Goal: Navigation & Orientation: Find specific page/section

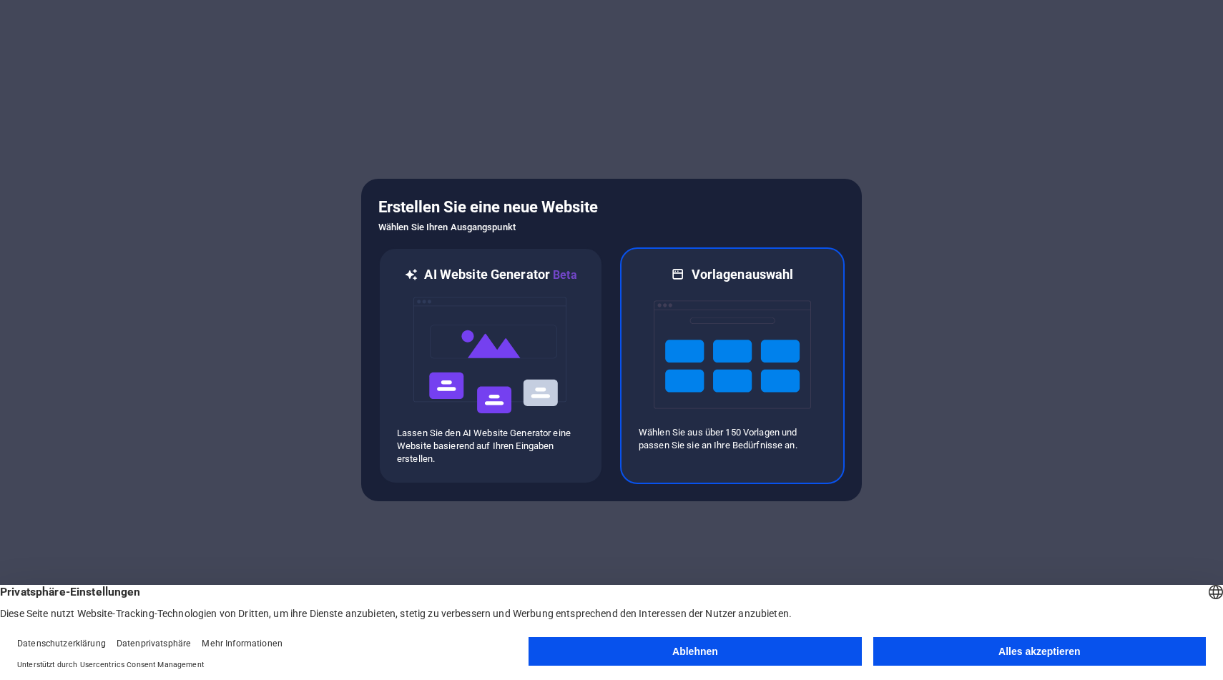
click at [666, 417] on img at bounding box center [732, 354] width 157 height 143
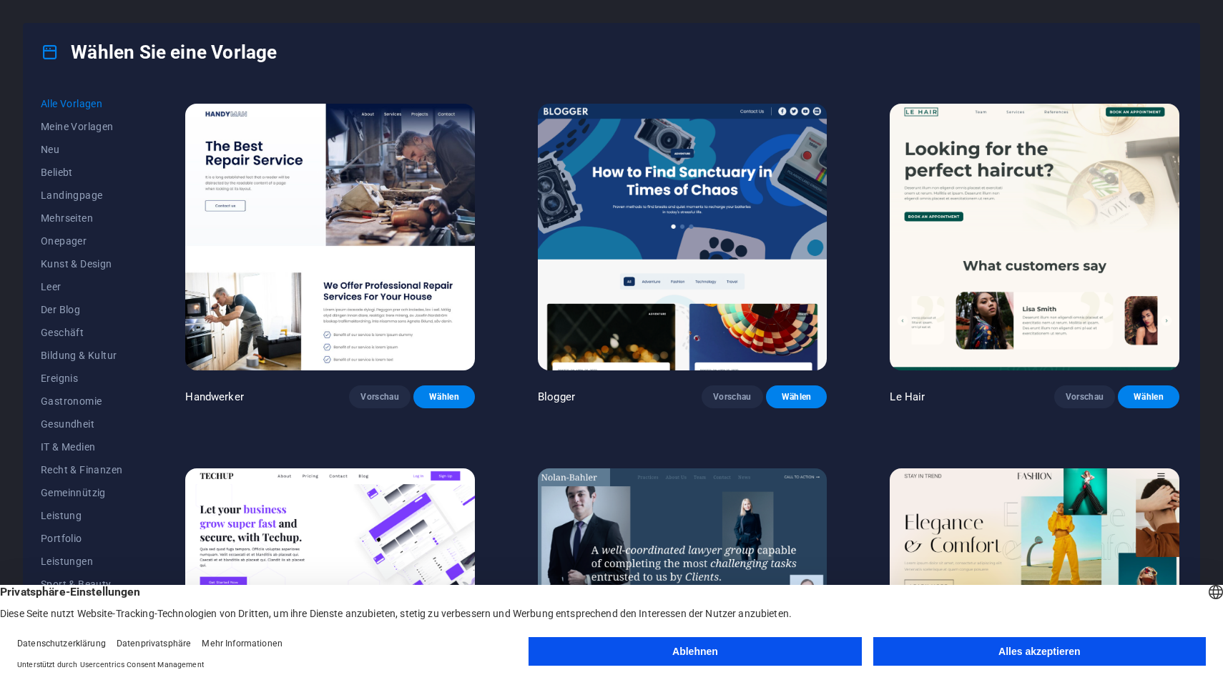
scroll to position [1760, 0]
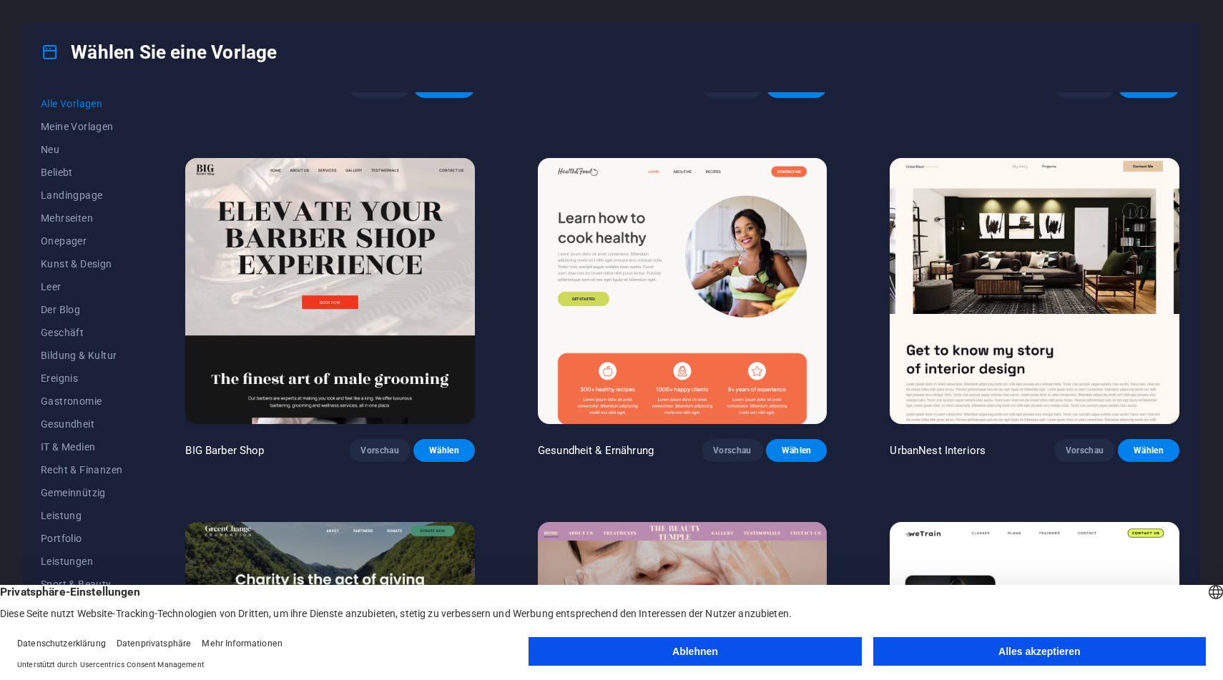
click at [1053, 661] on button "Alles akzeptieren" at bounding box center [1039, 651] width 333 height 29
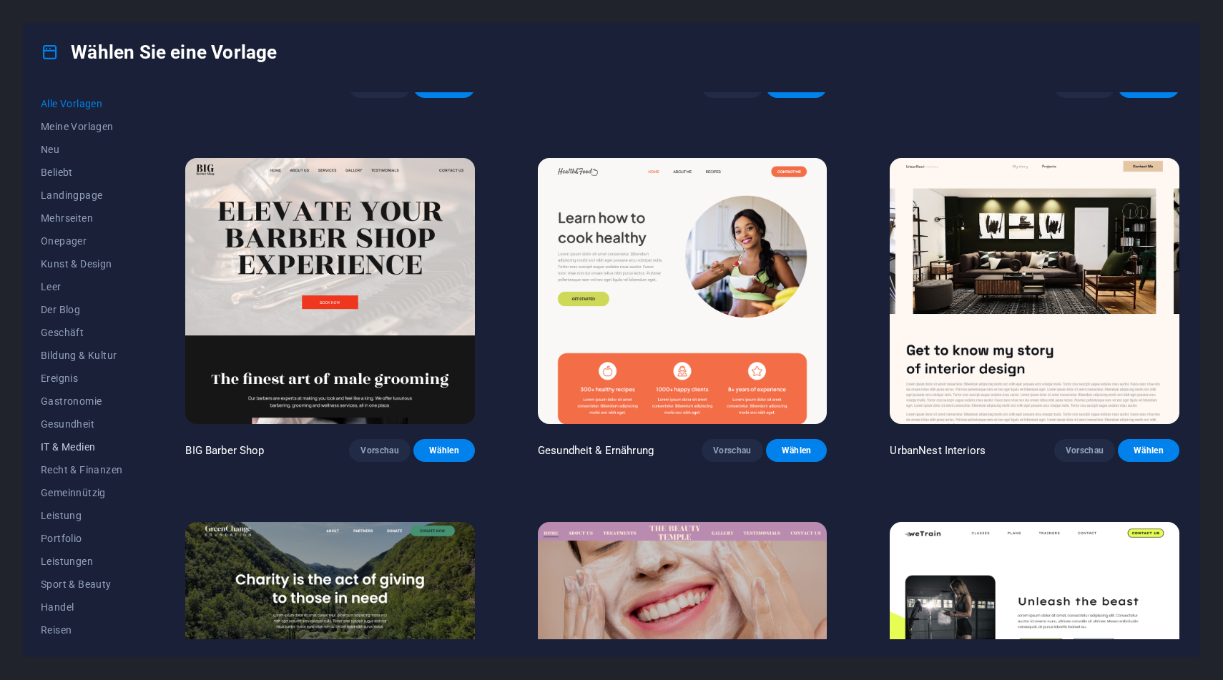
click at [74, 448] on font "IT & Medien" at bounding box center [68, 446] width 54 height 11
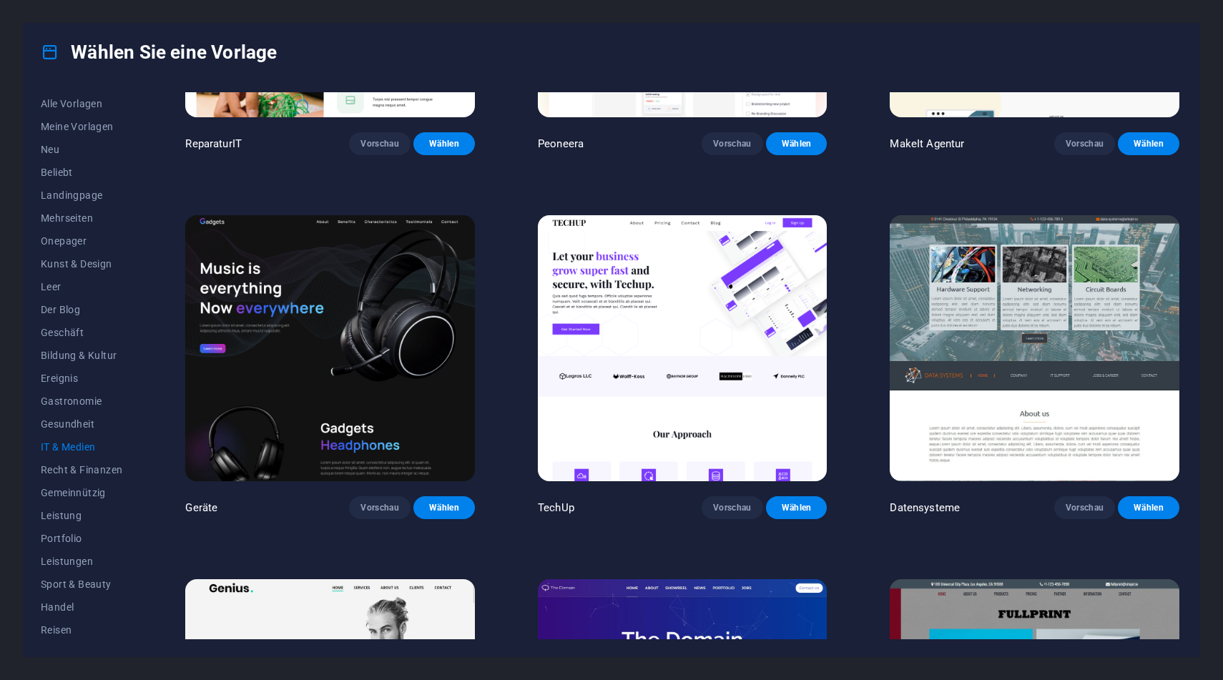
scroll to position [187, 0]
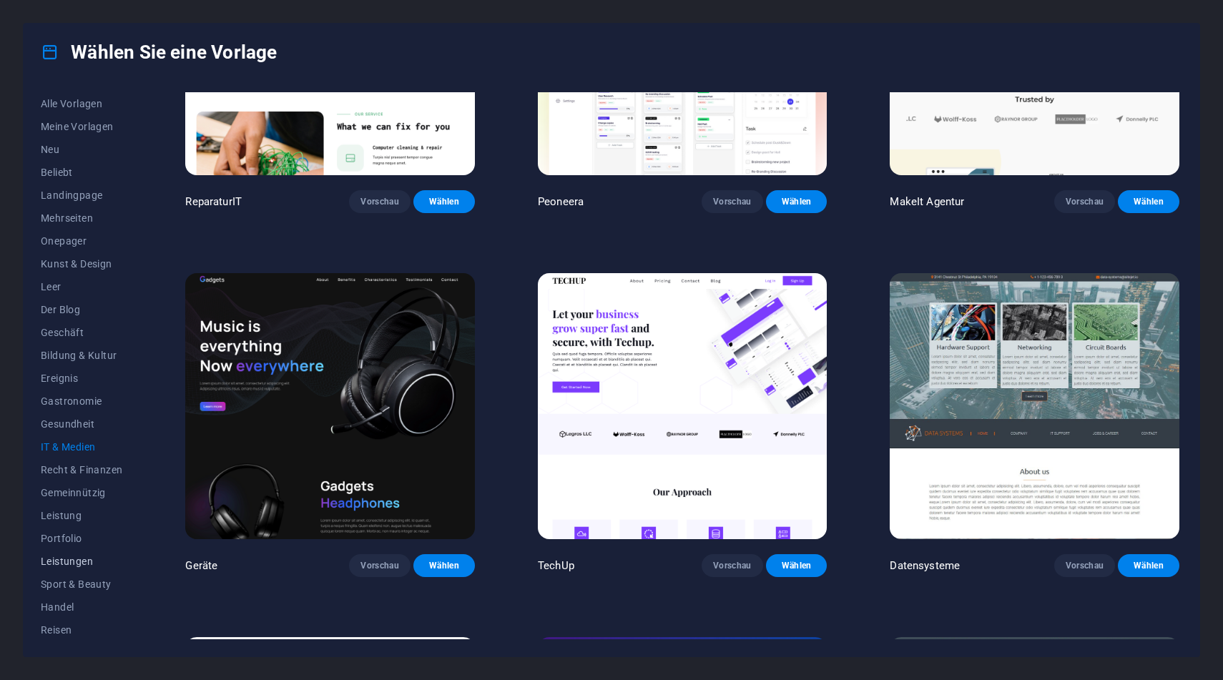
click at [88, 561] on font "Leistungen" at bounding box center [67, 561] width 52 height 11
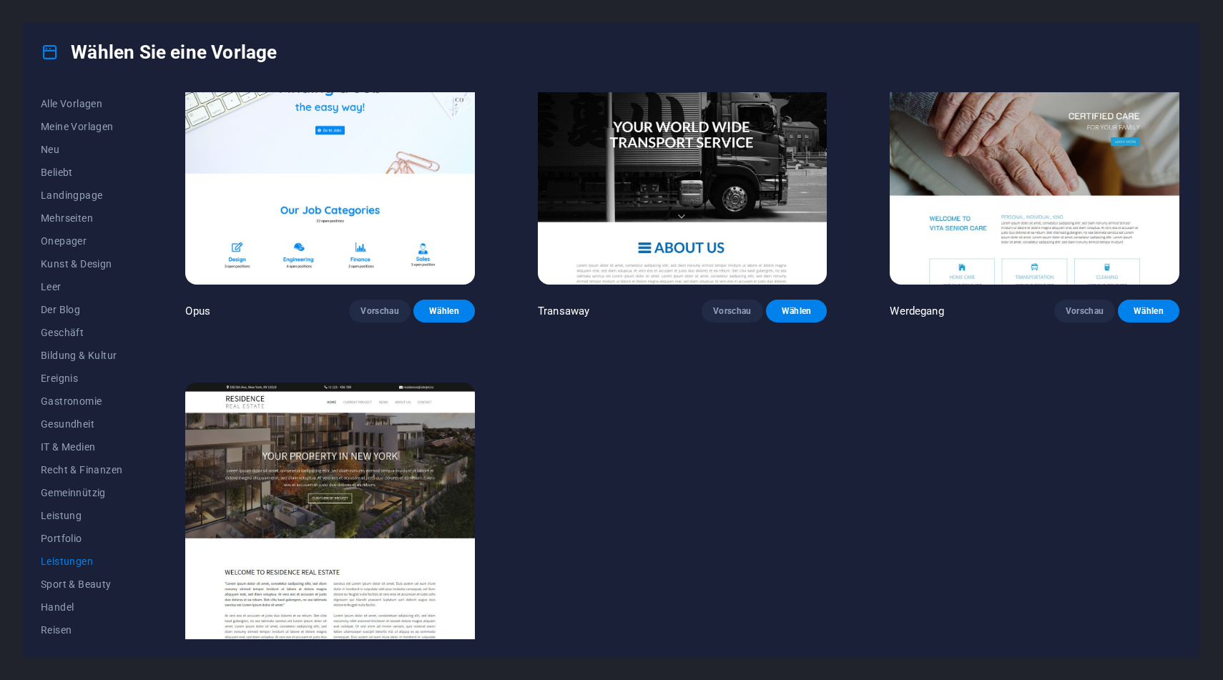
scroll to position [2296, 0]
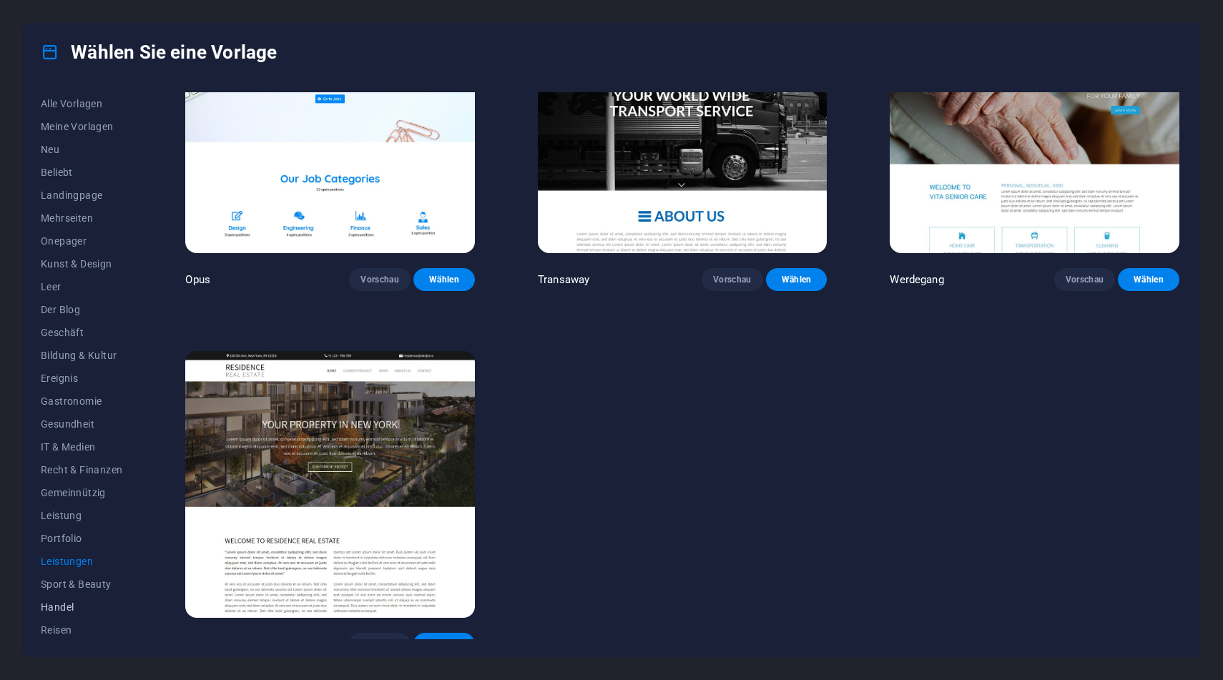
click at [79, 613] on button "Handel" at bounding box center [82, 607] width 82 height 23
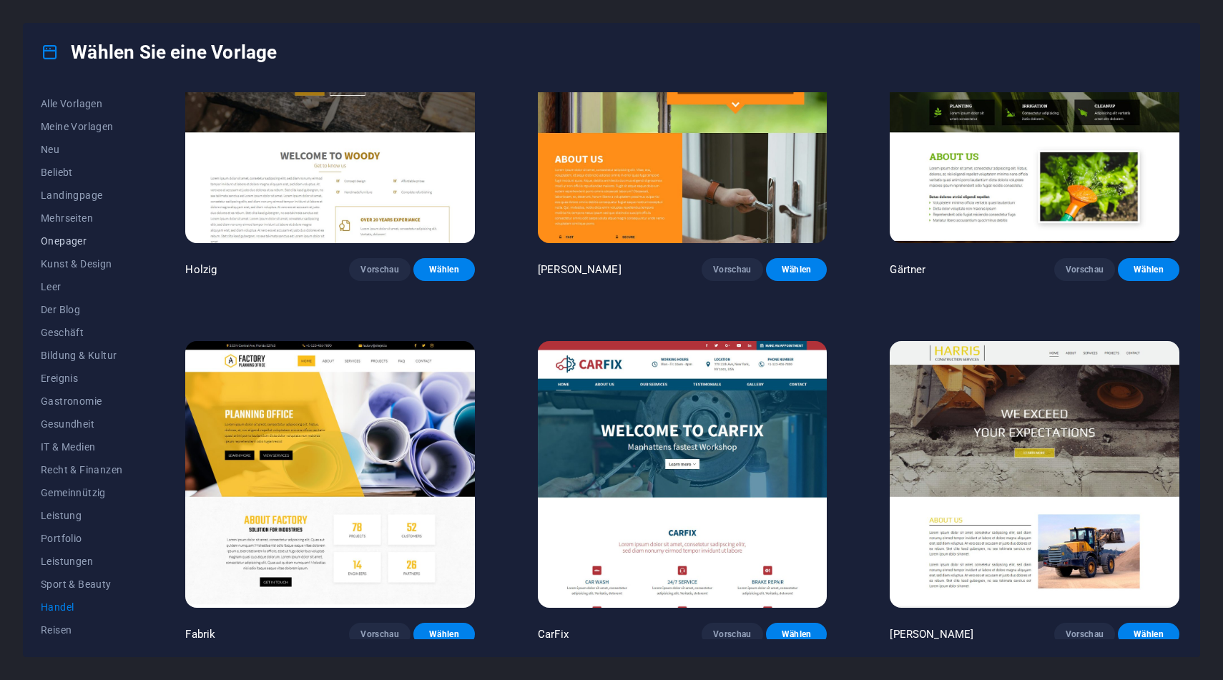
click at [69, 241] on font "Onepager" at bounding box center [64, 240] width 46 height 11
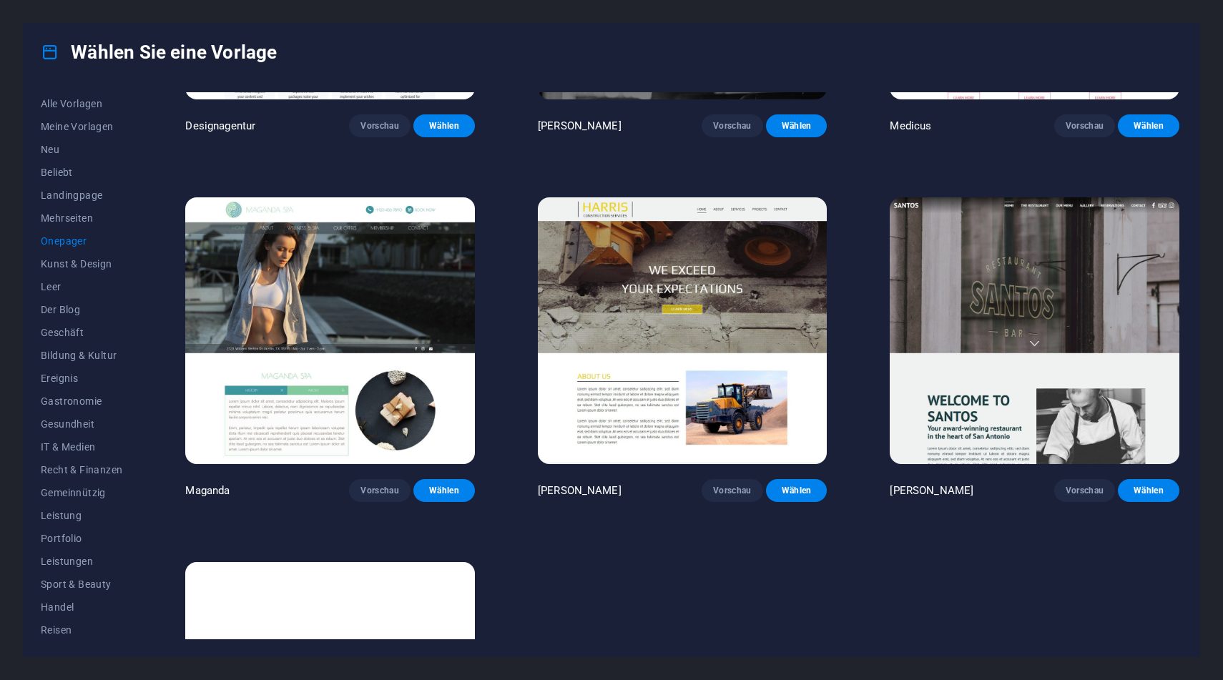
scroll to position [7818, 0]
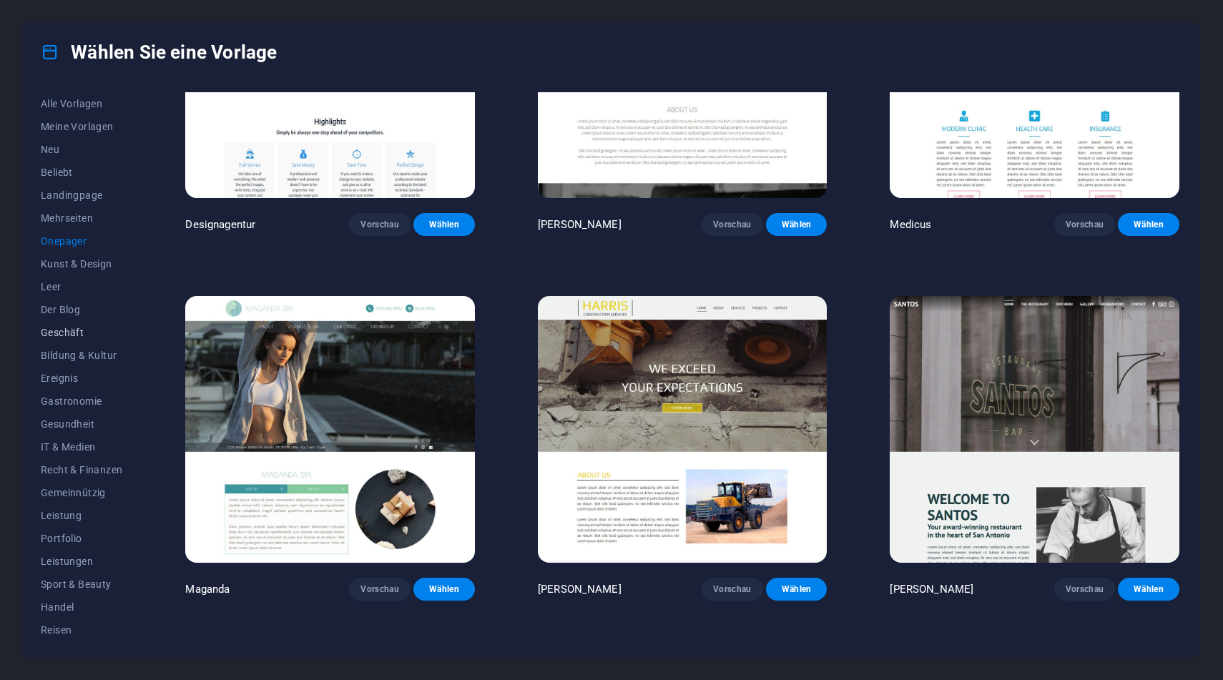
click at [87, 330] on span "Geschäft" at bounding box center [82, 332] width 82 height 11
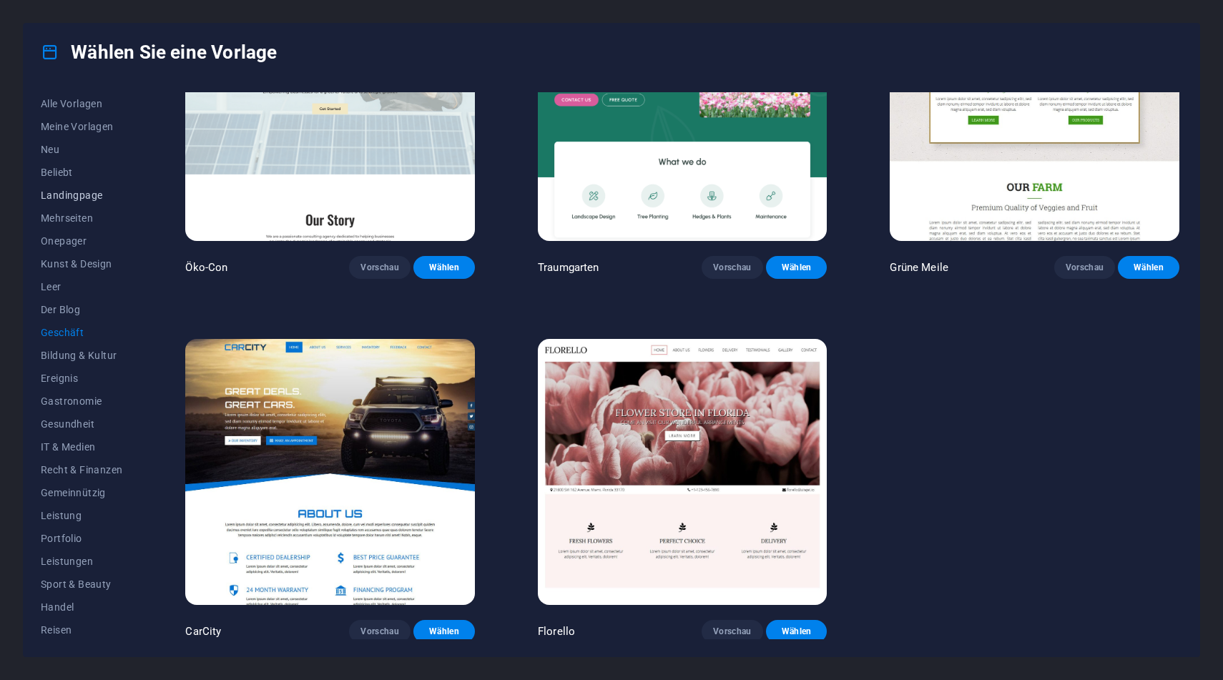
click at [93, 200] on font "Landingpage" at bounding box center [72, 195] width 62 height 11
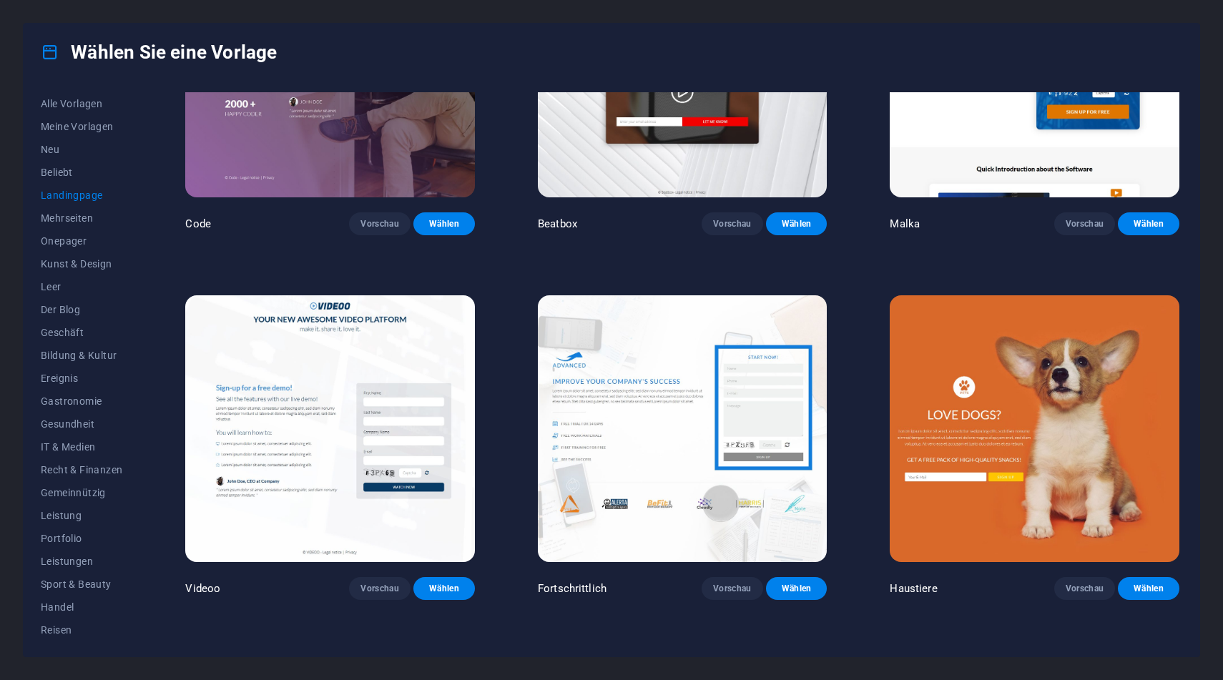
scroll to position [702, 0]
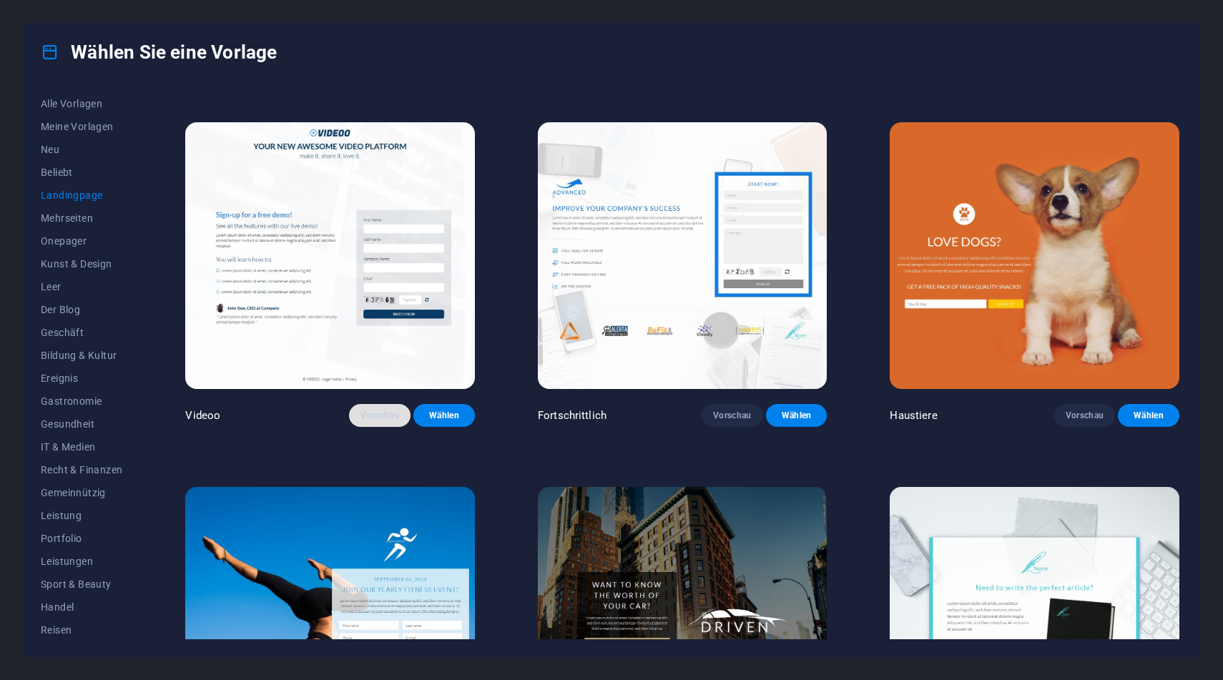
click at [388, 412] on font "Vorschau" at bounding box center [379, 416] width 39 height 10
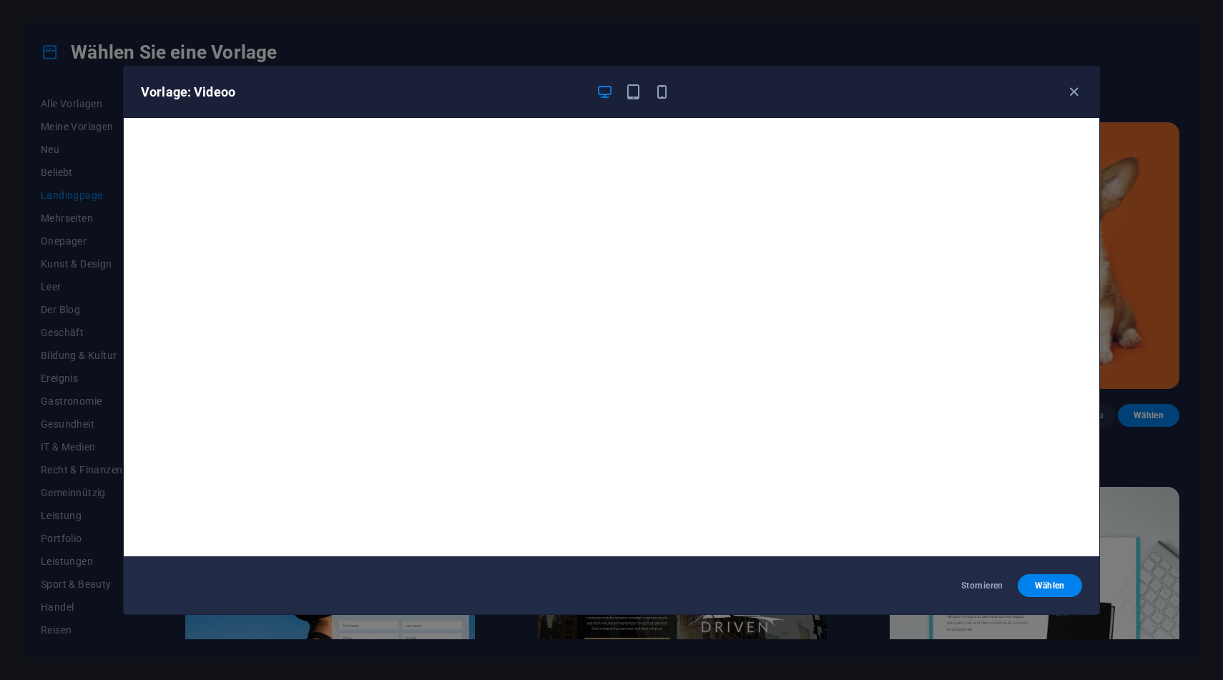
scroll to position [0, 0]
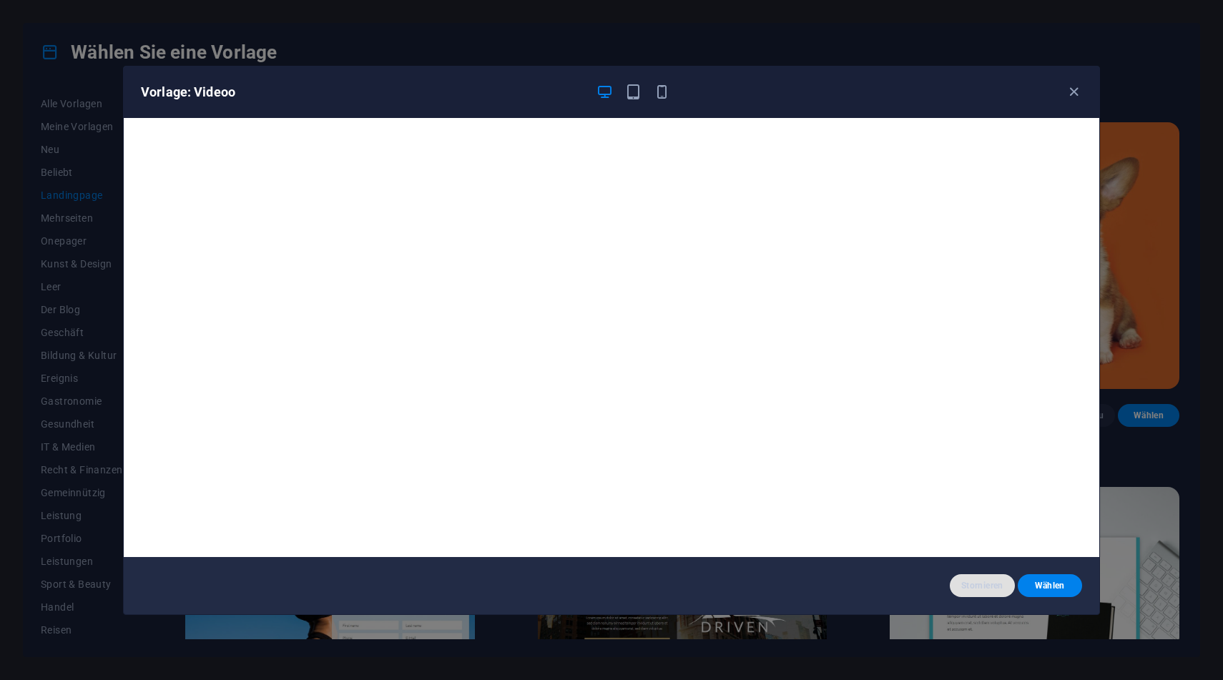
click at [962, 583] on font "Stornieren" at bounding box center [981, 586] width 41 height 10
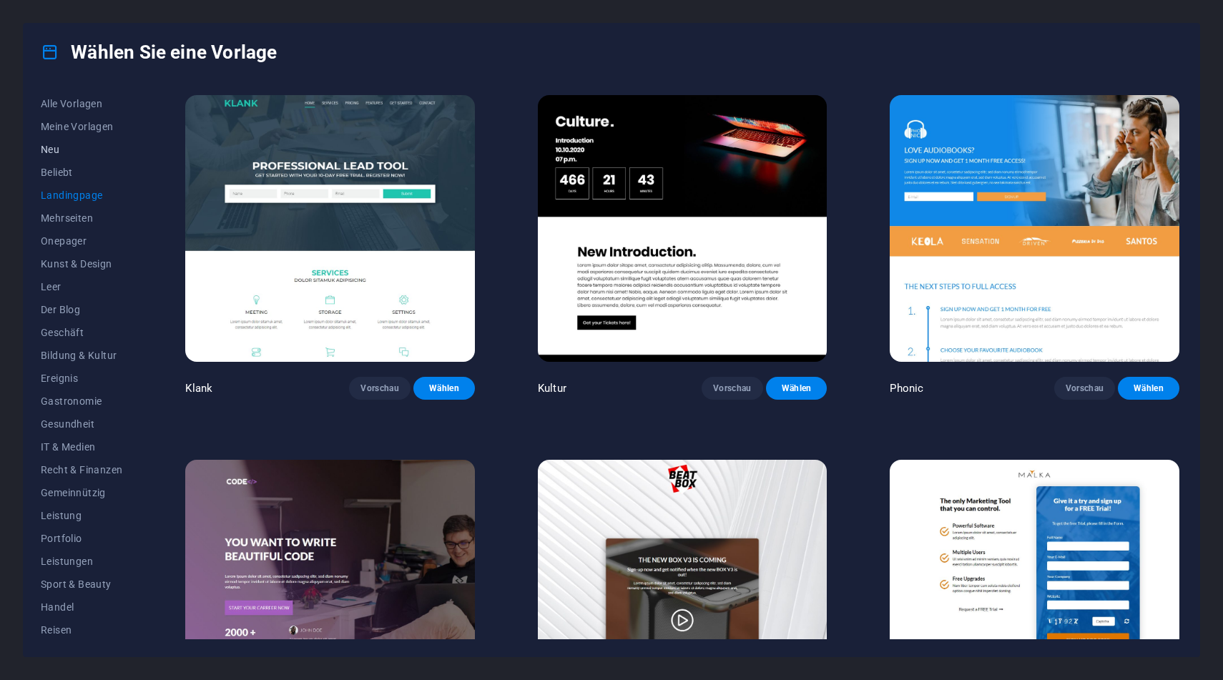
click at [51, 156] on button "Neu" at bounding box center [82, 149] width 82 height 23
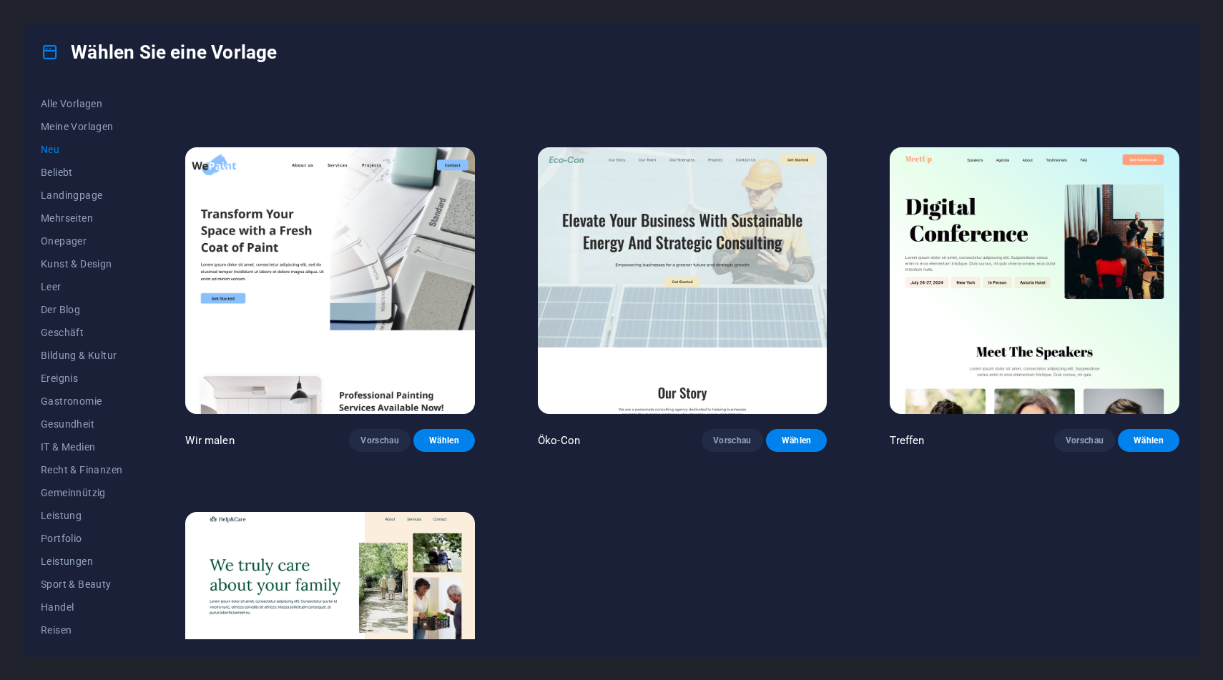
scroll to position [1208, 0]
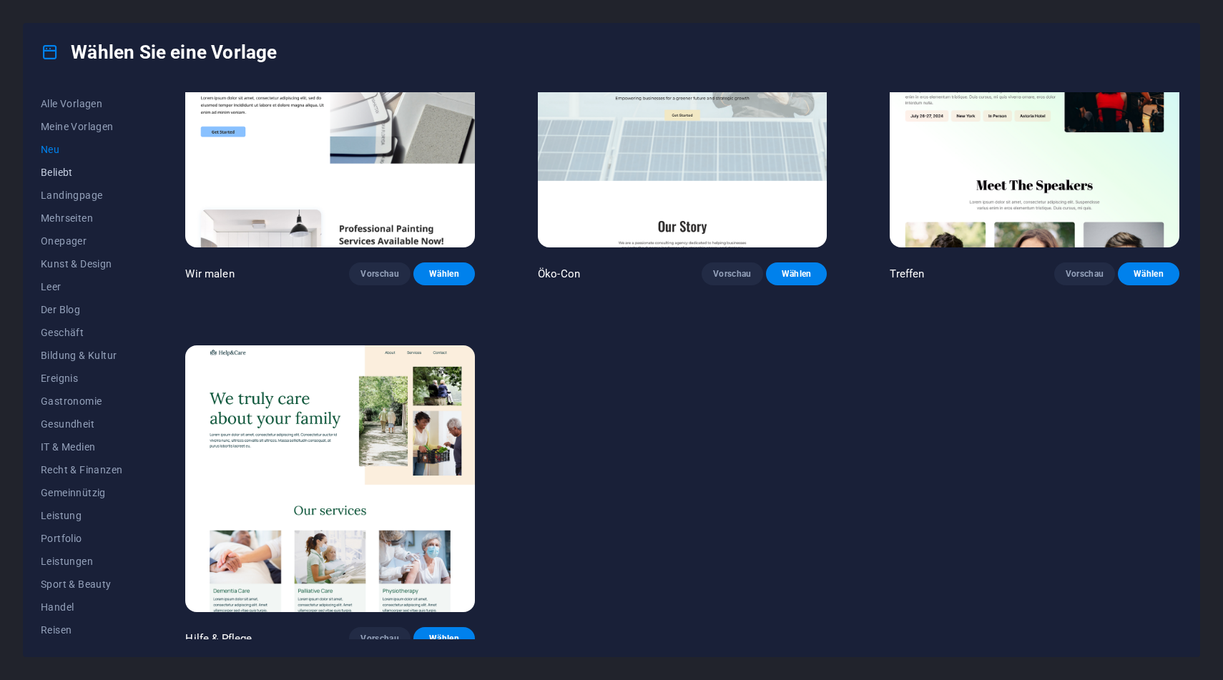
click at [64, 170] on font "Beliebt" at bounding box center [57, 172] width 32 height 11
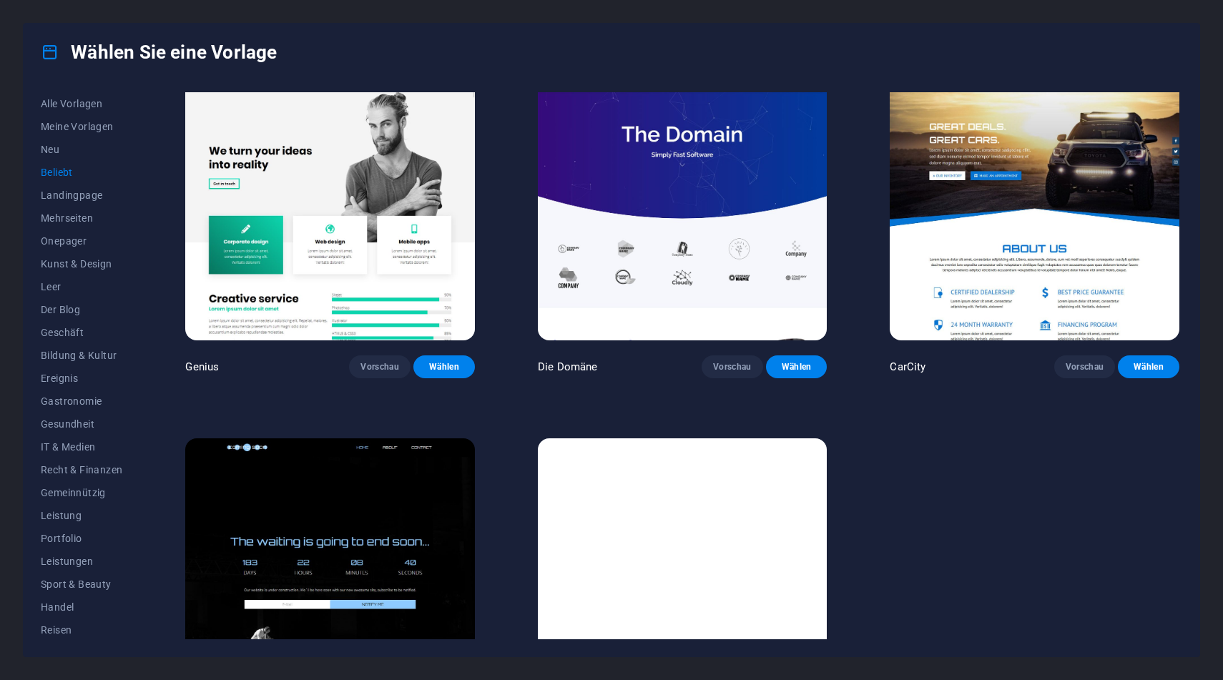
scroll to position [1359, 0]
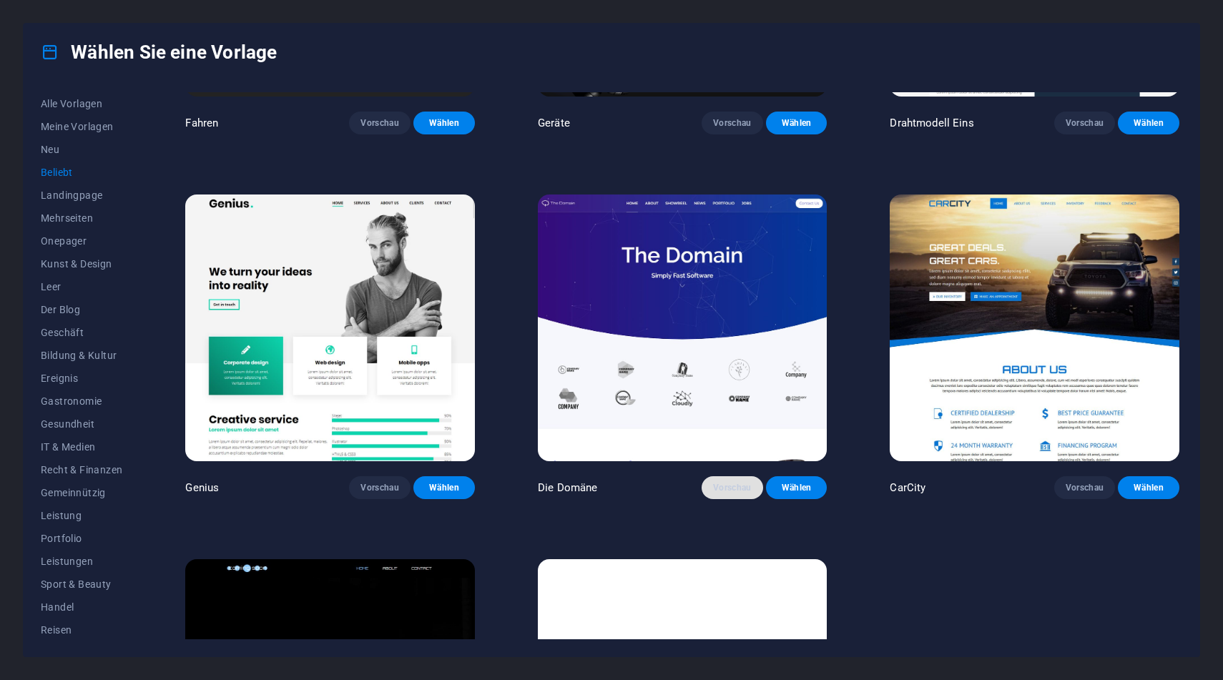
click at [722, 483] on font "Vorschau" at bounding box center [732, 488] width 39 height 10
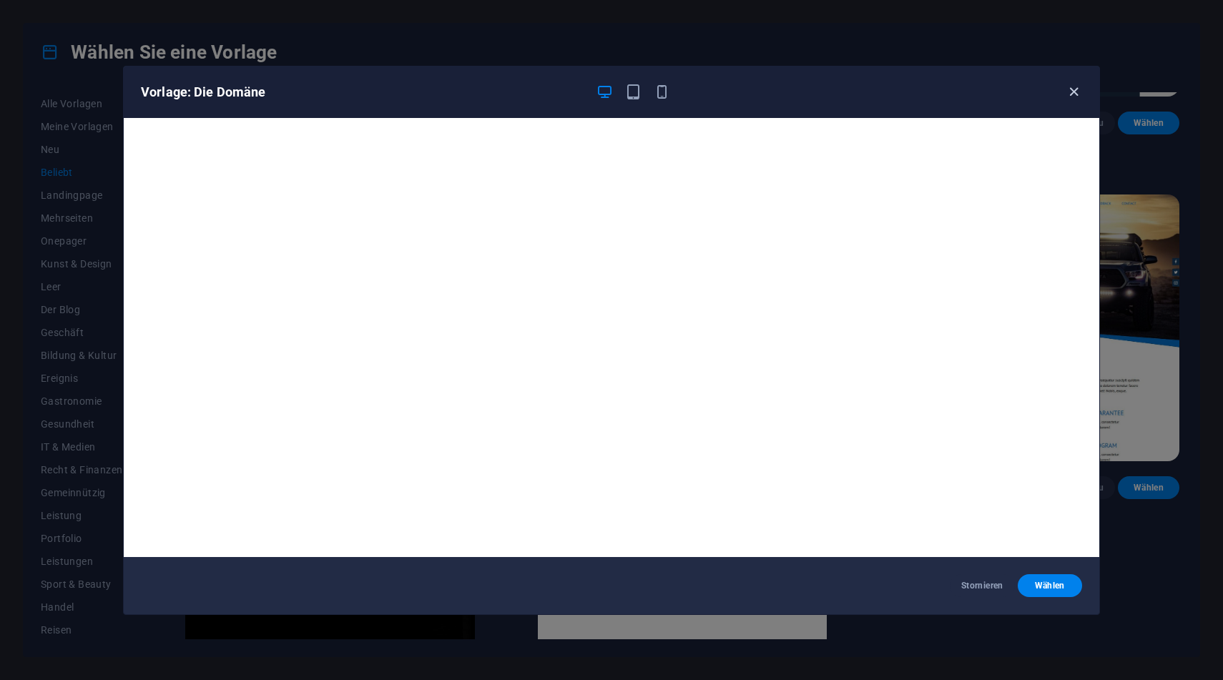
click at [1071, 91] on icon "button" at bounding box center [1074, 92] width 16 height 16
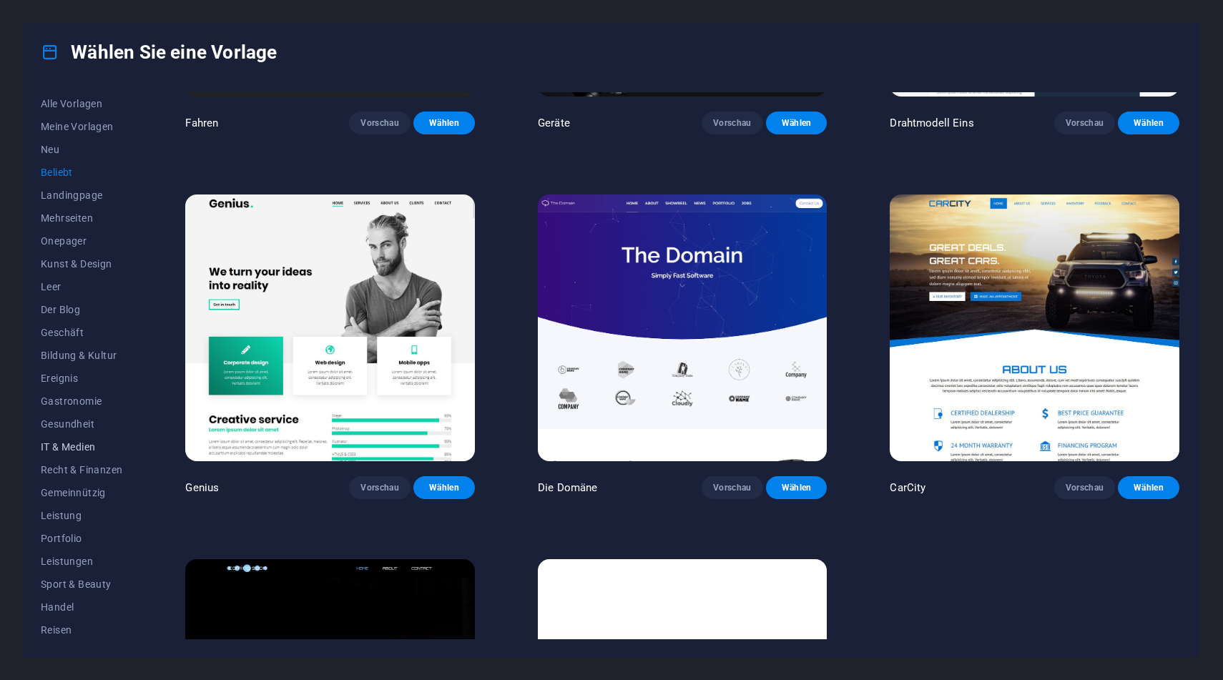
click at [89, 442] on font "IT & Medien" at bounding box center [68, 446] width 54 height 11
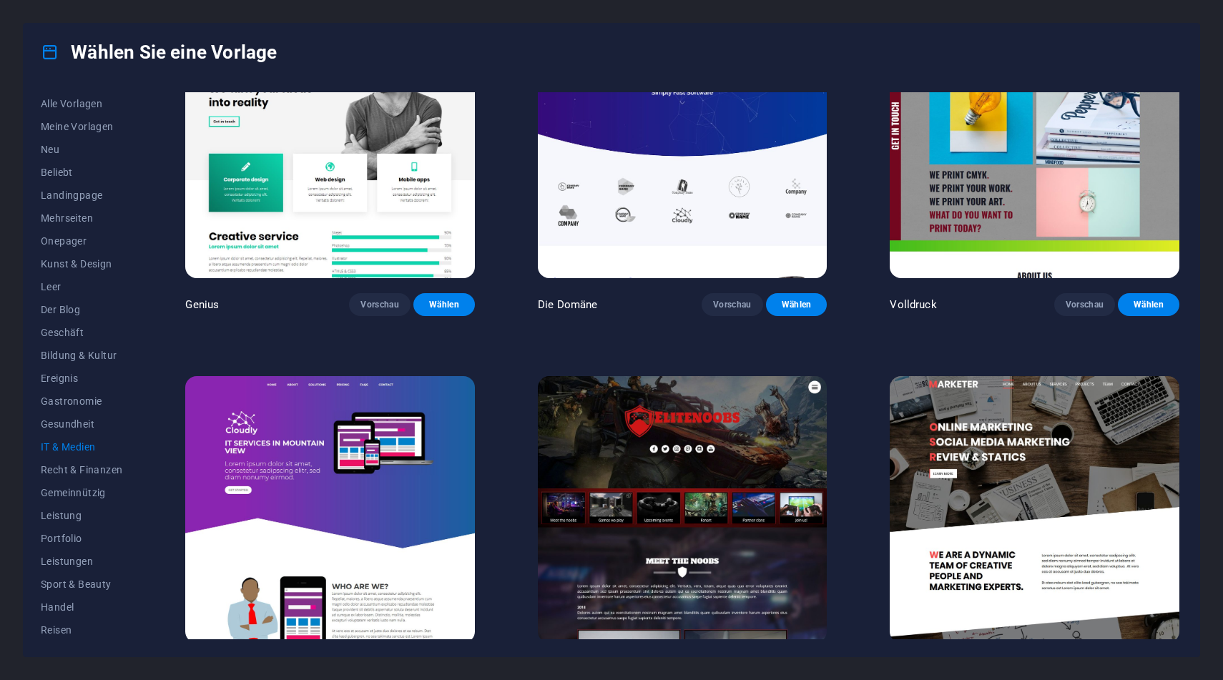
scroll to position [743, 0]
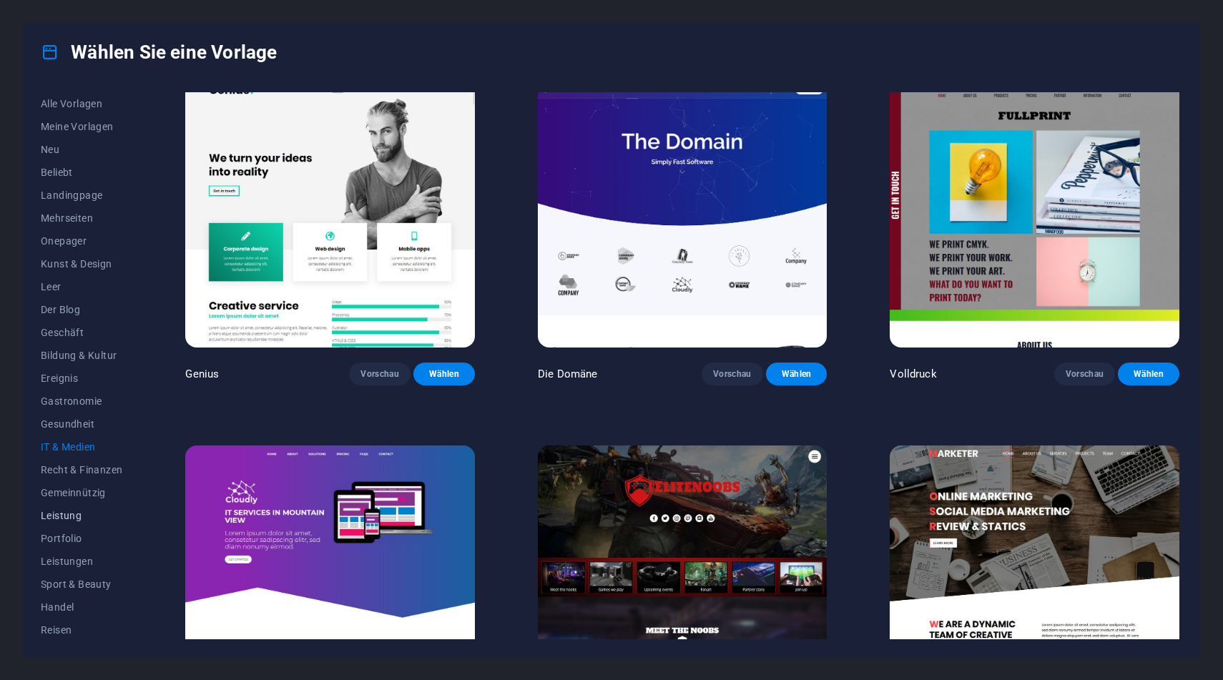
click at [82, 518] on span "Leistung" at bounding box center [82, 515] width 82 height 11
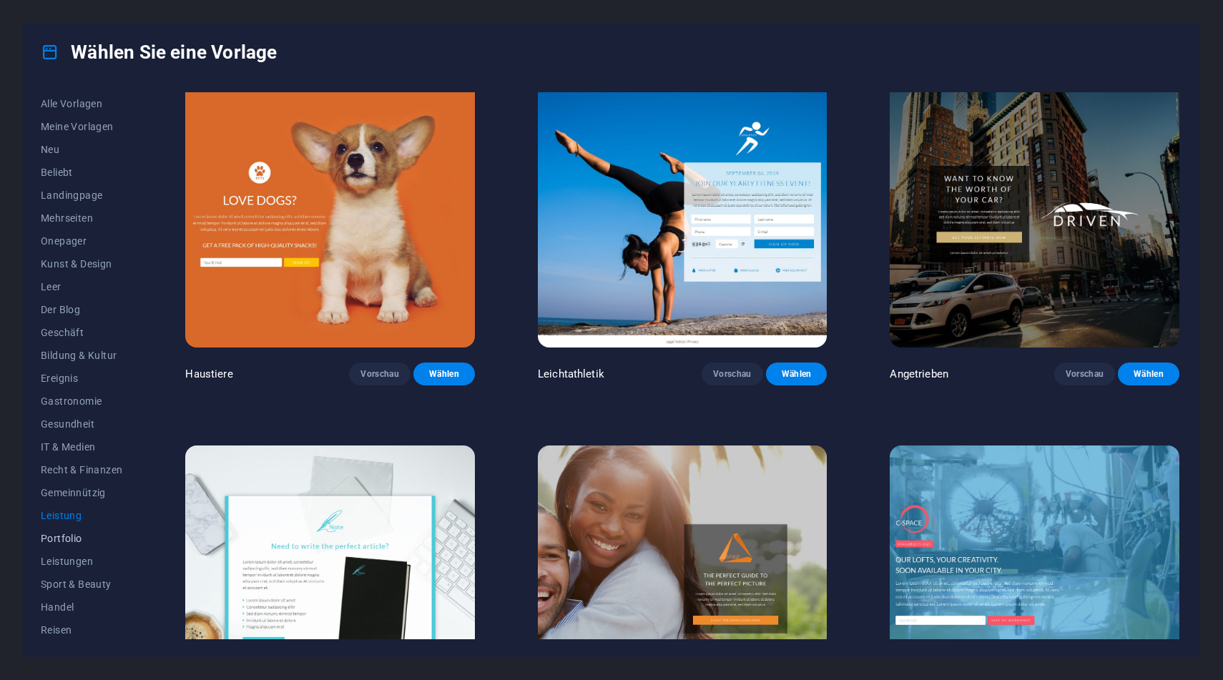
click at [78, 544] on font "Portfolio" at bounding box center [61, 538] width 41 height 11
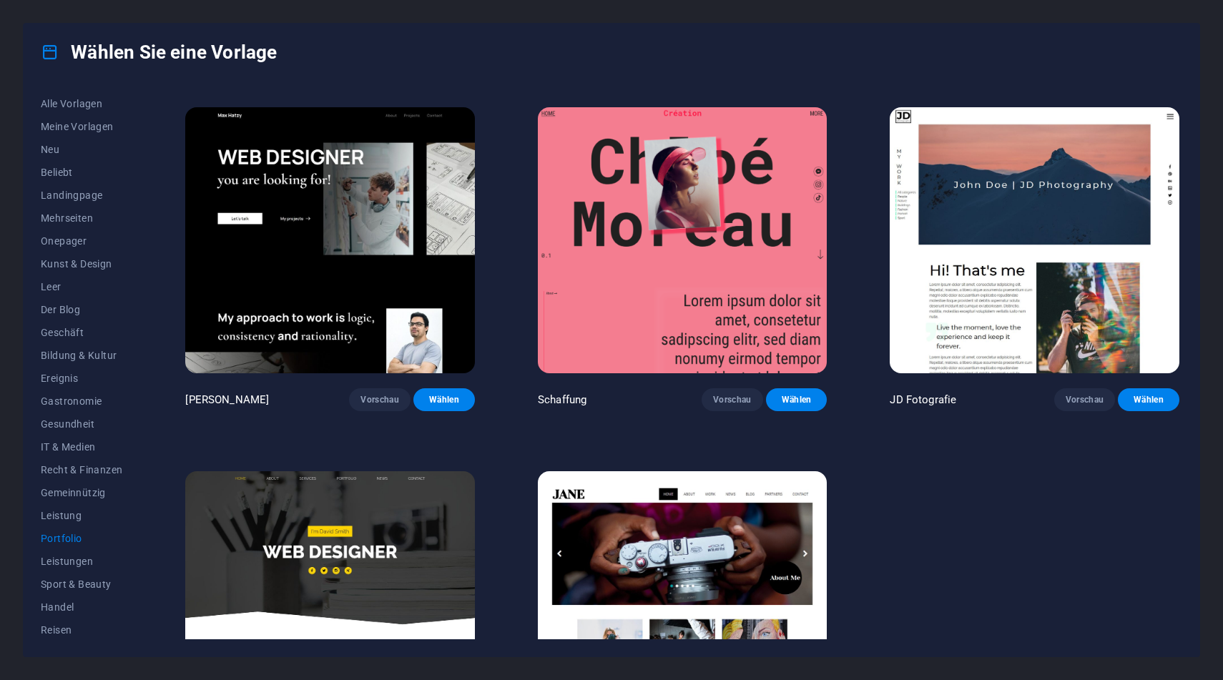
scroll to position [411, 0]
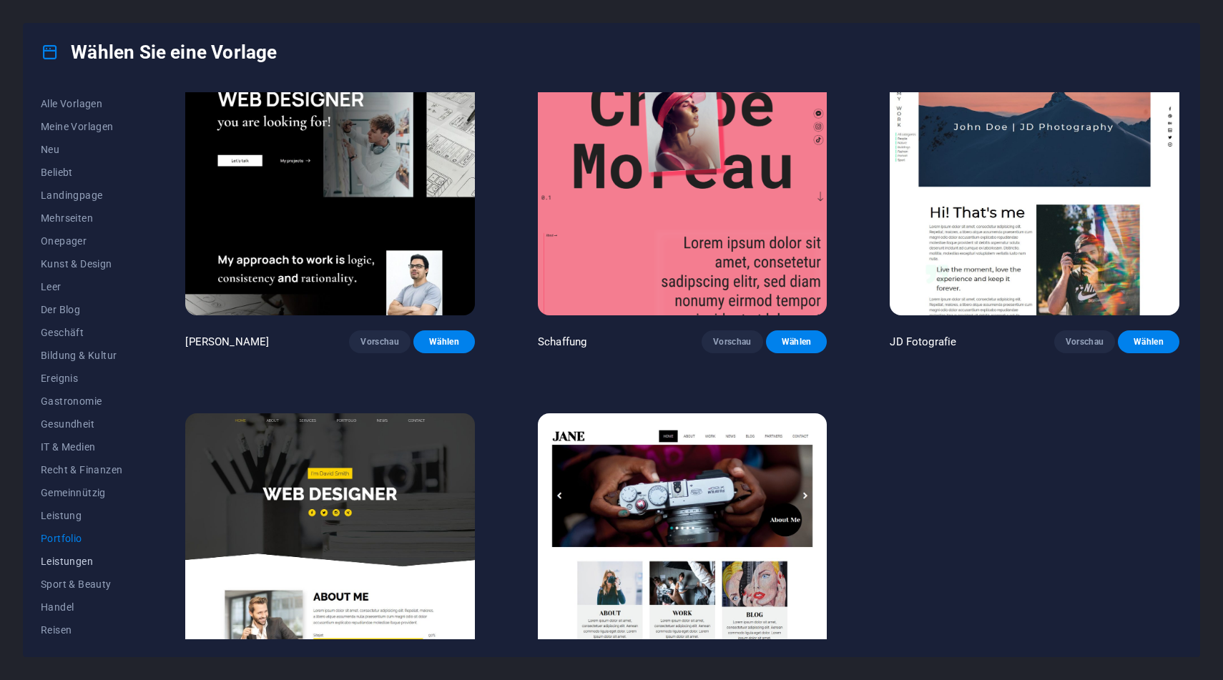
click at [76, 568] on button "Leistungen" at bounding box center [82, 561] width 82 height 23
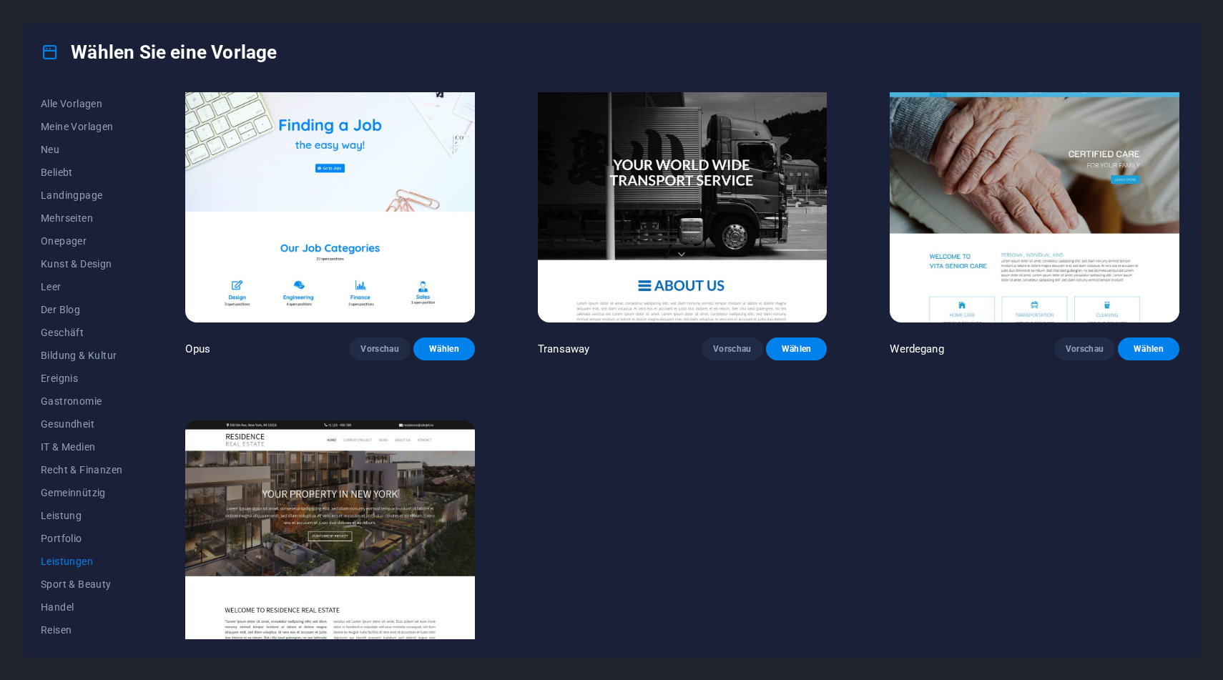
scroll to position [2296, 0]
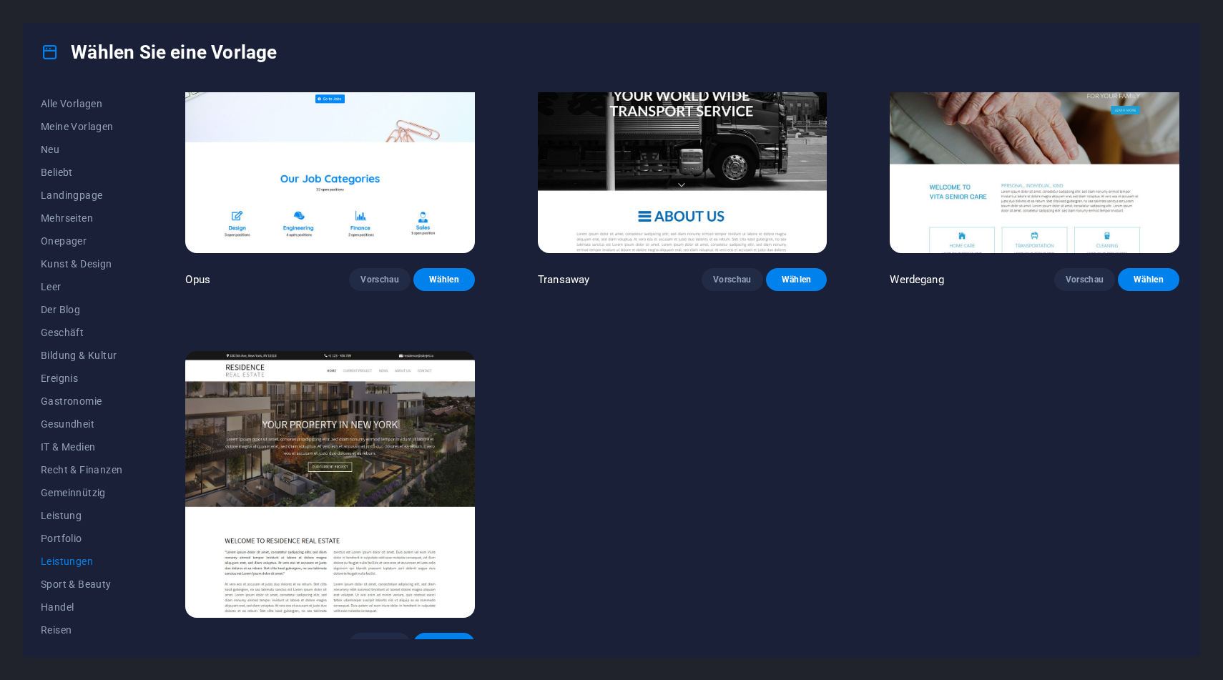
click at [249, 29] on div "Wählen Sie eine Vorlage" at bounding box center [612, 52] width 1176 height 57
click at [49, 58] on icon at bounding box center [50, 52] width 19 height 19
